Goal: Find specific page/section: Find specific page/section

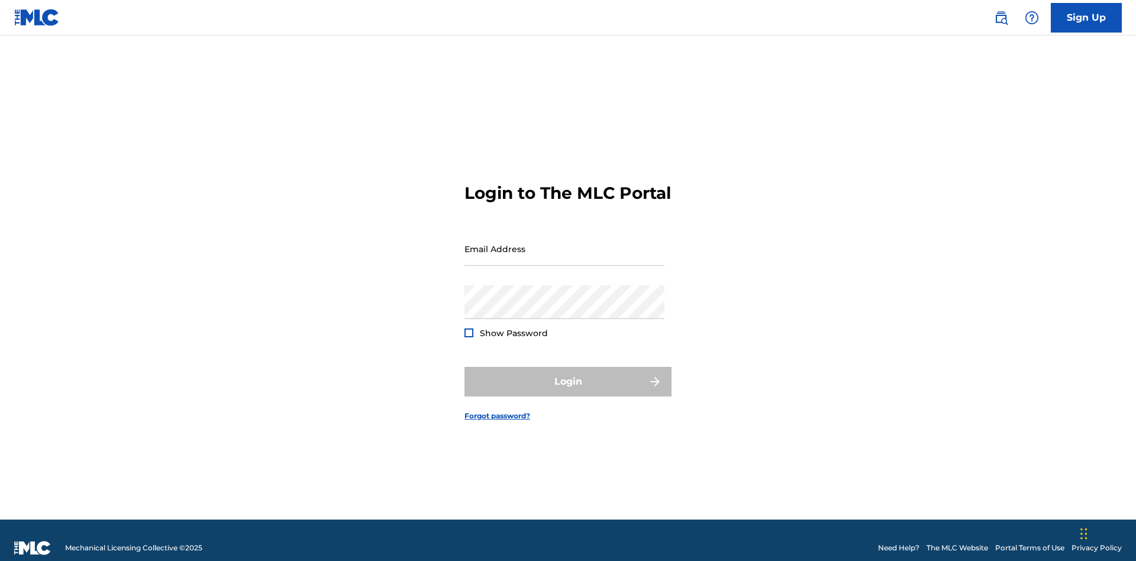
scroll to position [15, 0]
click at [565, 243] on input "Email Address" at bounding box center [565, 249] width 200 height 34
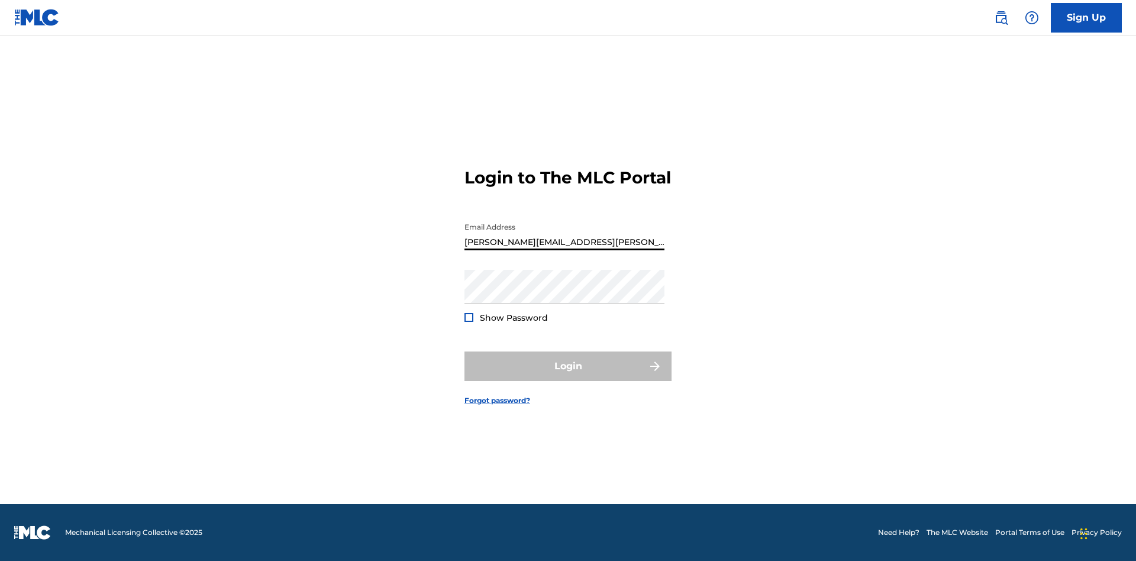
type input "[PERSON_NAME][EMAIL_ADDRESS][PERSON_NAME][DOMAIN_NAME]"
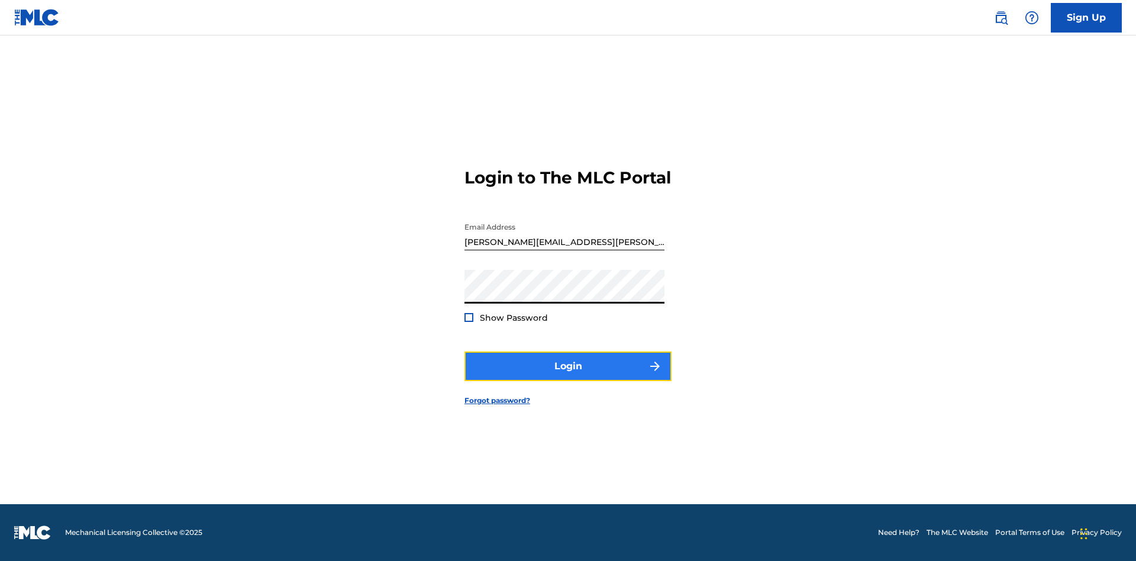
click at [568, 376] on button "Login" at bounding box center [568, 367] width 207 height 30
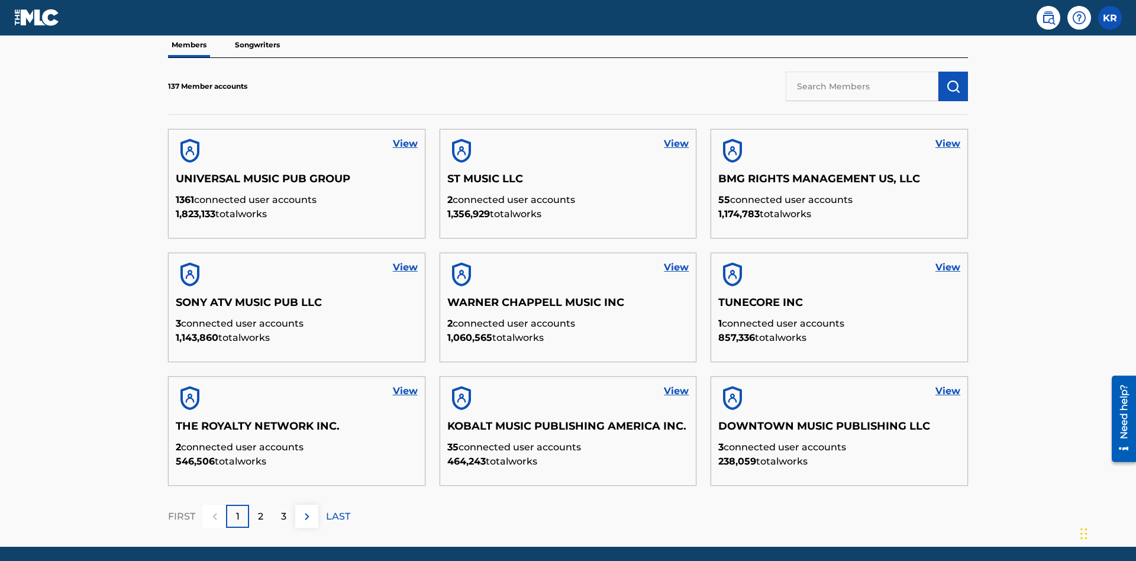
click at [862, 86] on input "text" at bounding box center [862, 87] width 153 height 30
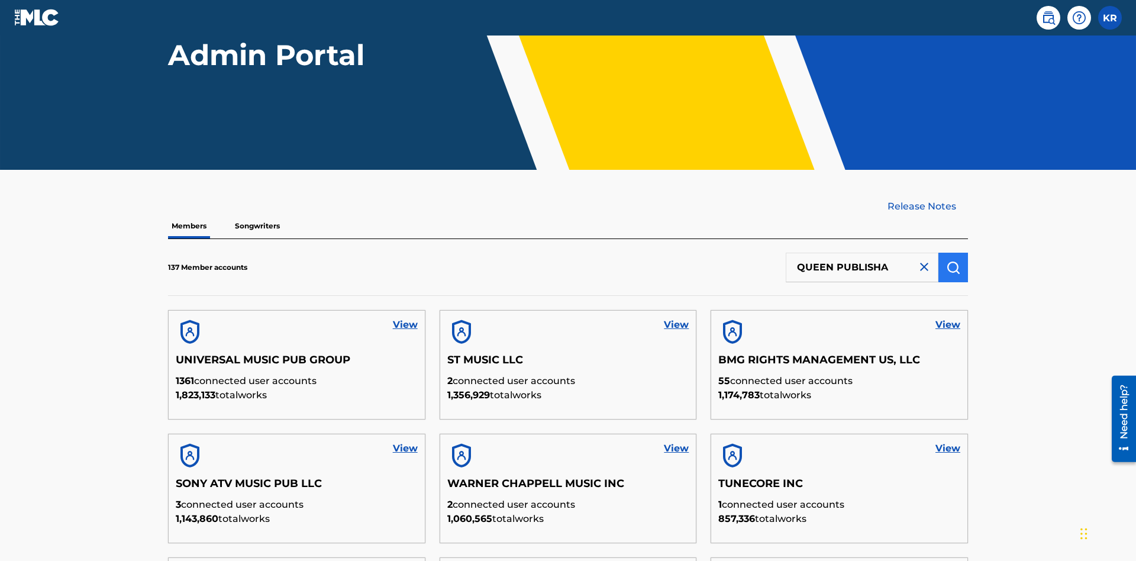
type input "QUEEN PUBLISHA"
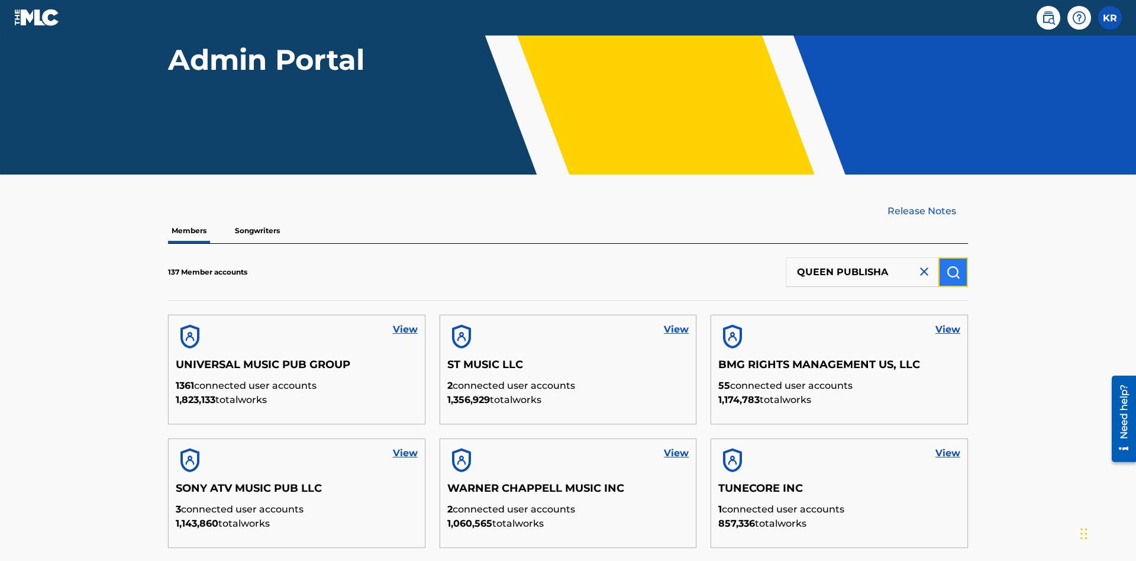
click at [954, 265] on img "submit" at bounding box center [953, 272] width 14 height 14
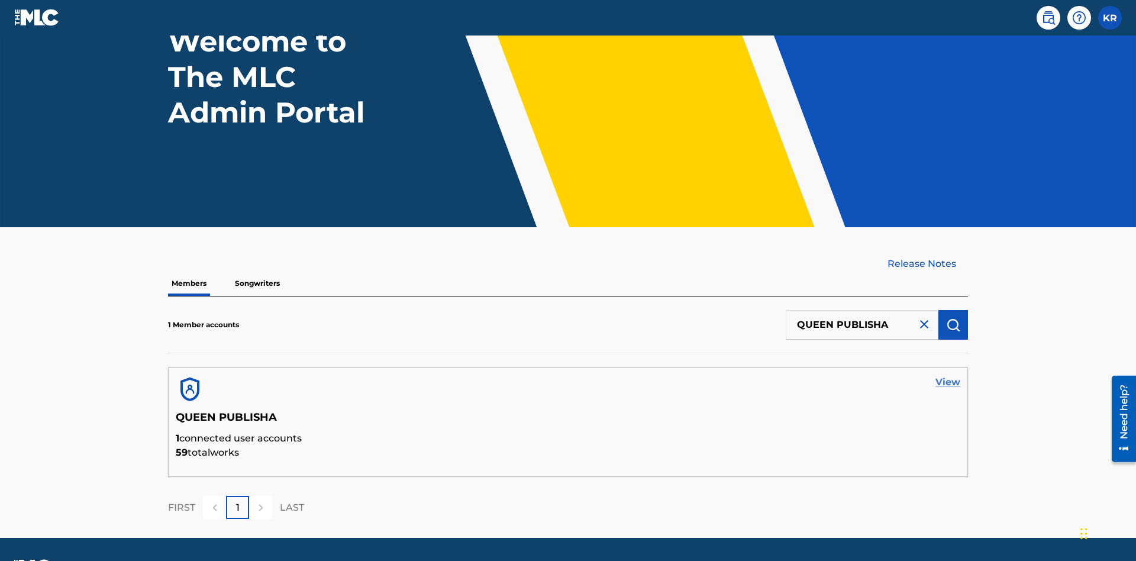
click at [948, 375] on link "View" at bounding box center [948, 382] width 25 height 14
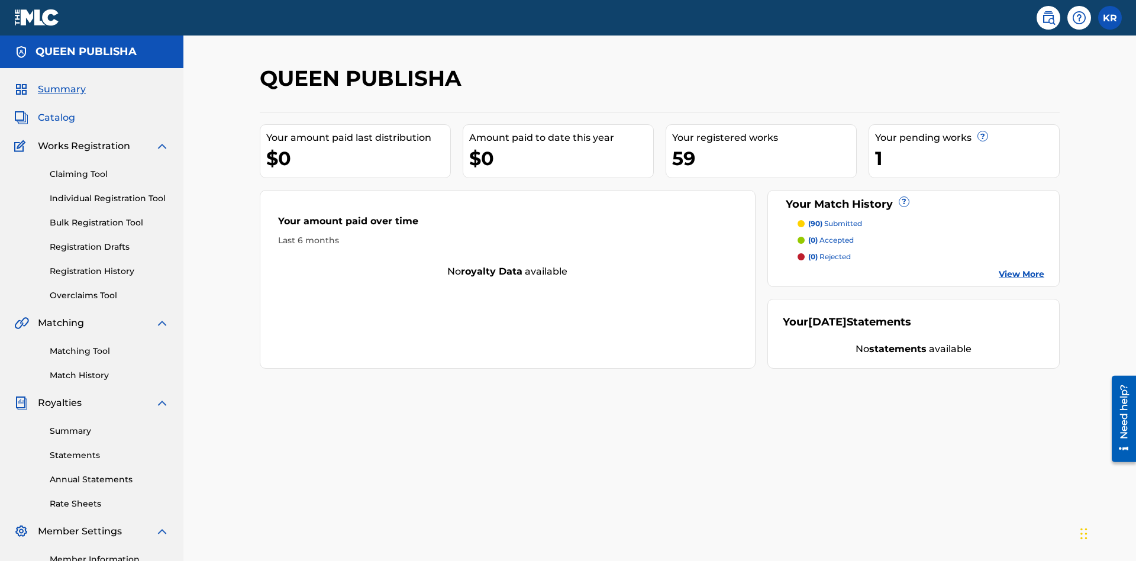
click at [56, 111] on span "Catalog" at bounding box center [56, 118] width 37 height 14
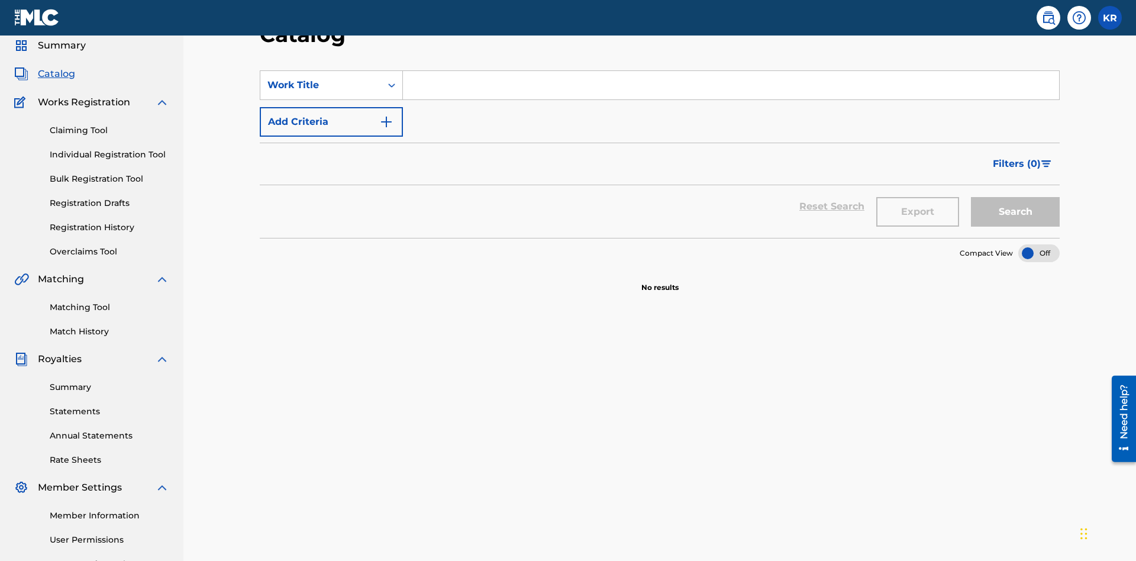
click at [731, 85] on input "Search Form" at bounding box center [731, 85] width 656 height 28
type input "ALL FIELDS FILLED"
click at [1016, 197] on button "Search" at bounding box center [1015, 212] width 89 height 30
